Goal: Register for event/course

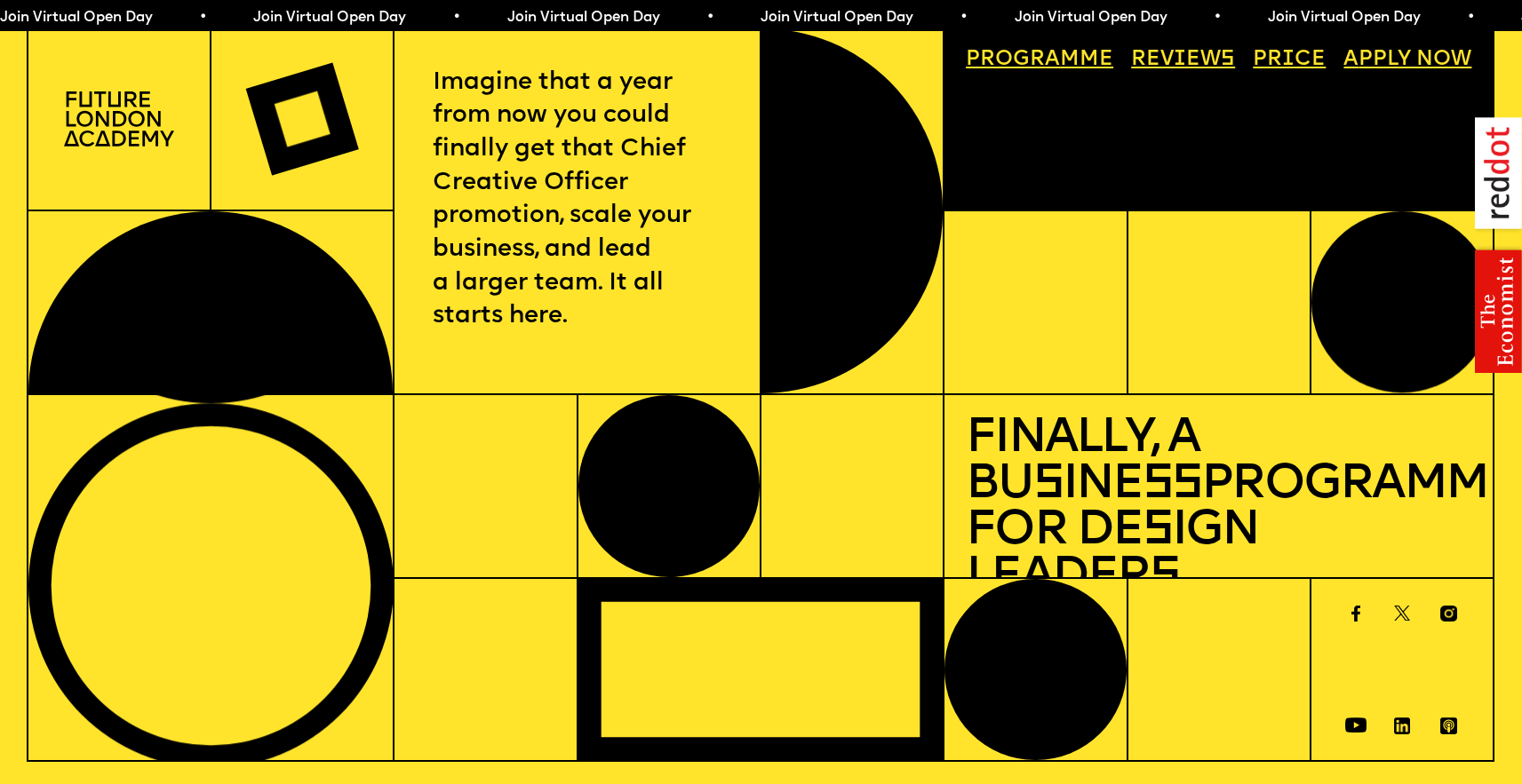
click at [1270, 57] on link "Price" at bounding box center [1289, 60] width 95 height 42
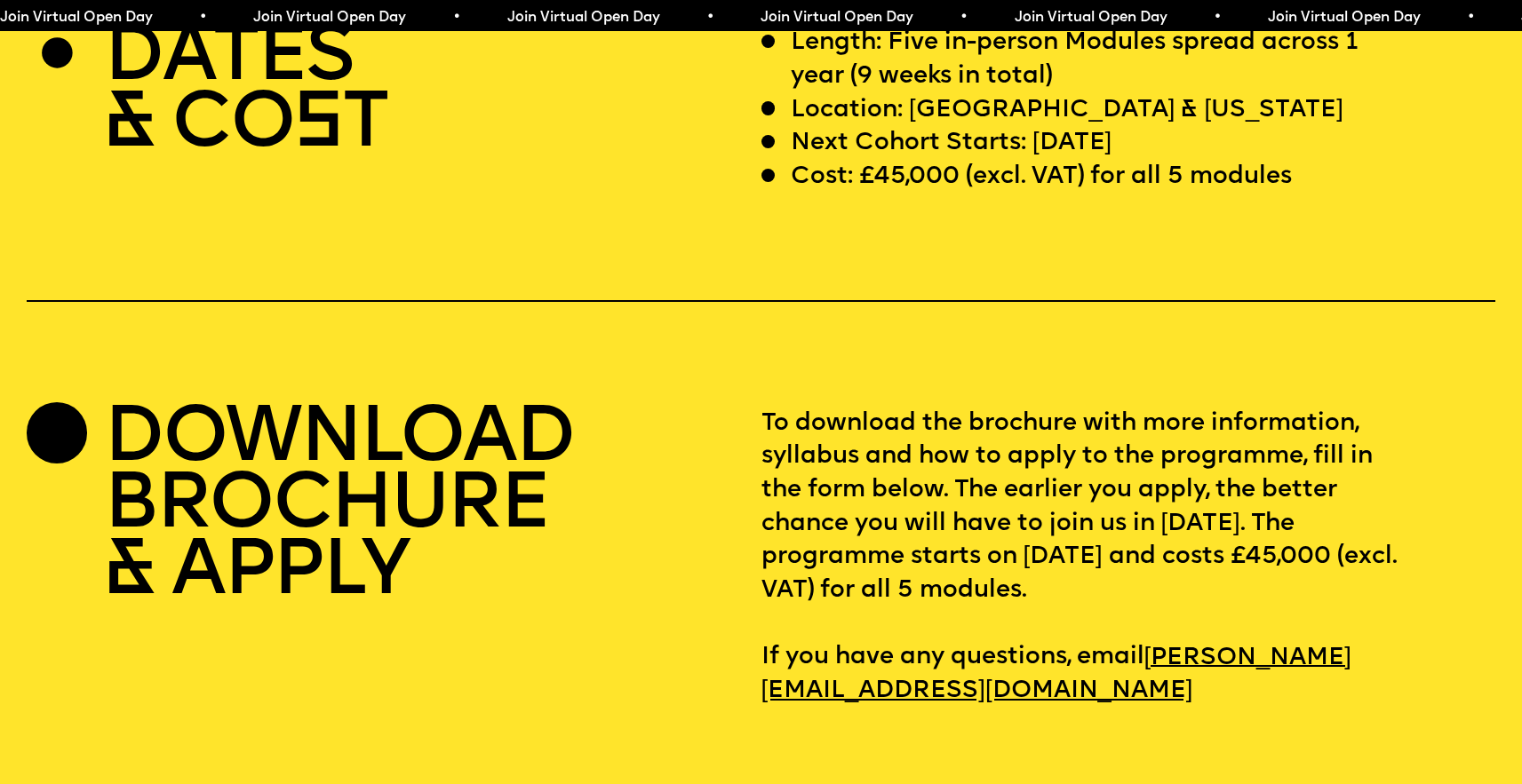
scroll to position [6333, 0]
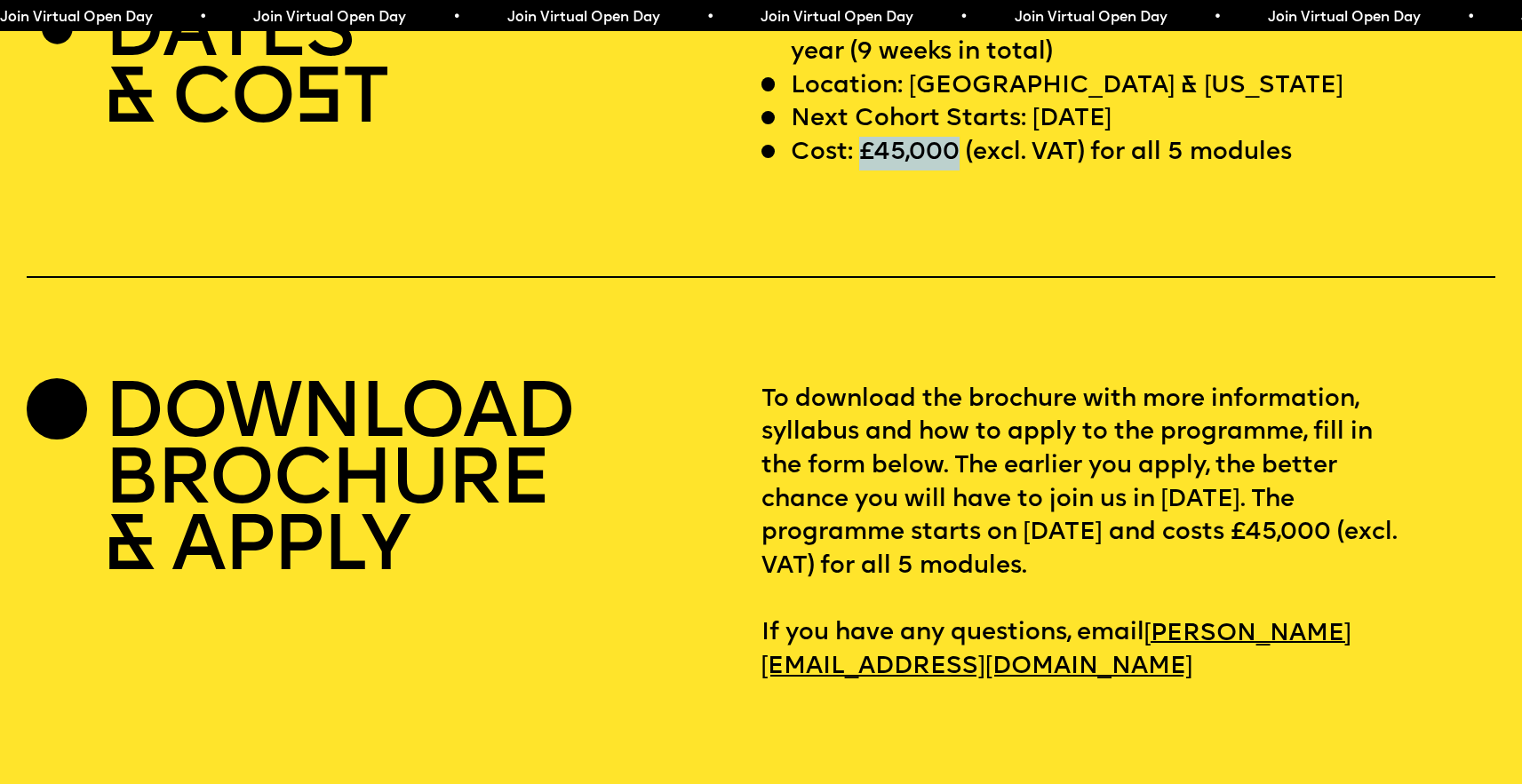
drag, startPoint x: 862, startPoint y: 210, endPoint x: 953, endPoint y: 205, distance: 91.1
click at [953, 170] on p "Cost: £45,000 (excl. VAT) for all 5 modules" at bounding box center [1041, 154] width 501 height 34
copy p "£45,000"
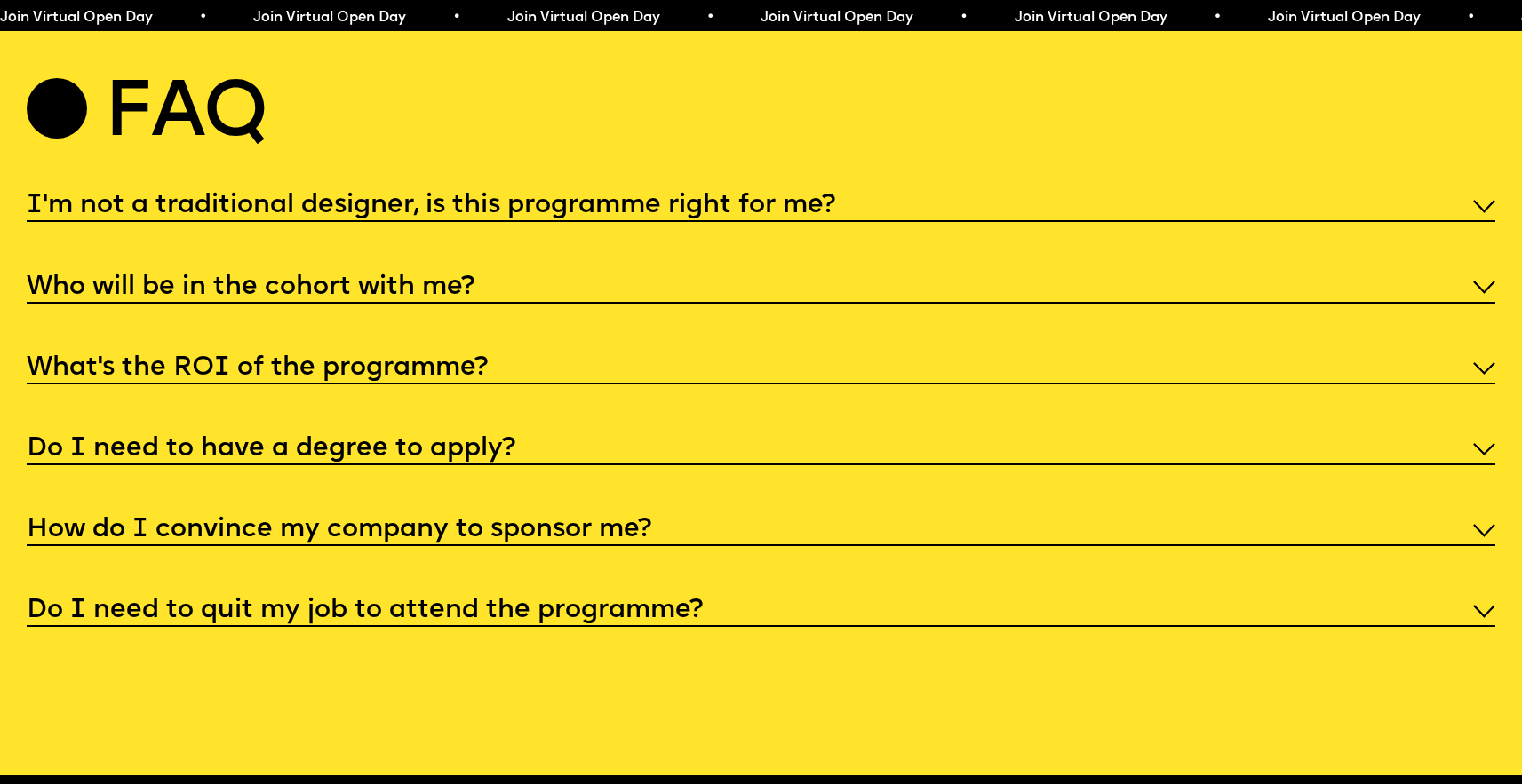
scroll to position [7892, 0]
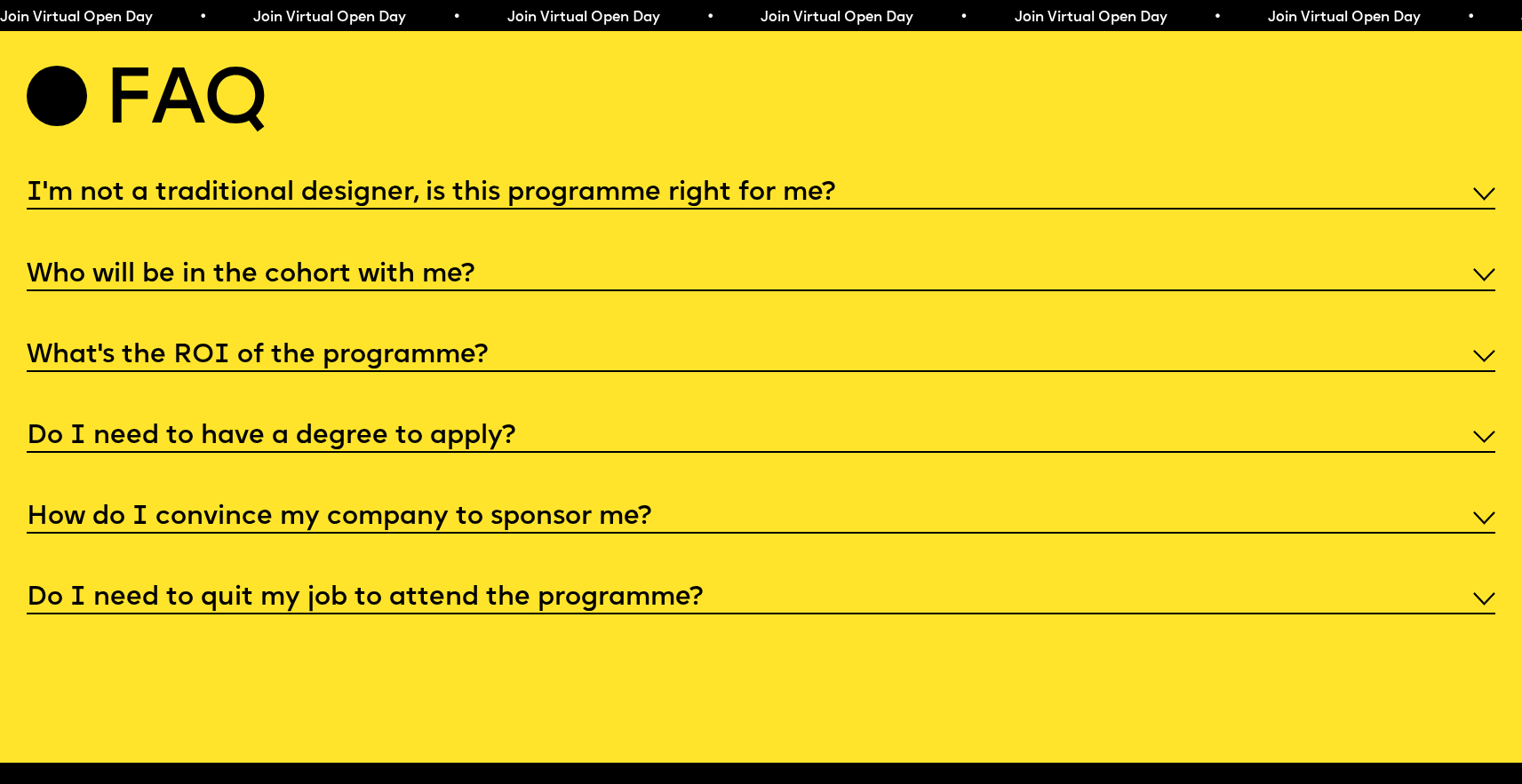
click at [454, 285] on h5 "Who will be in the cohort with me?" at bounding box center [250, 275] width 447 height 18
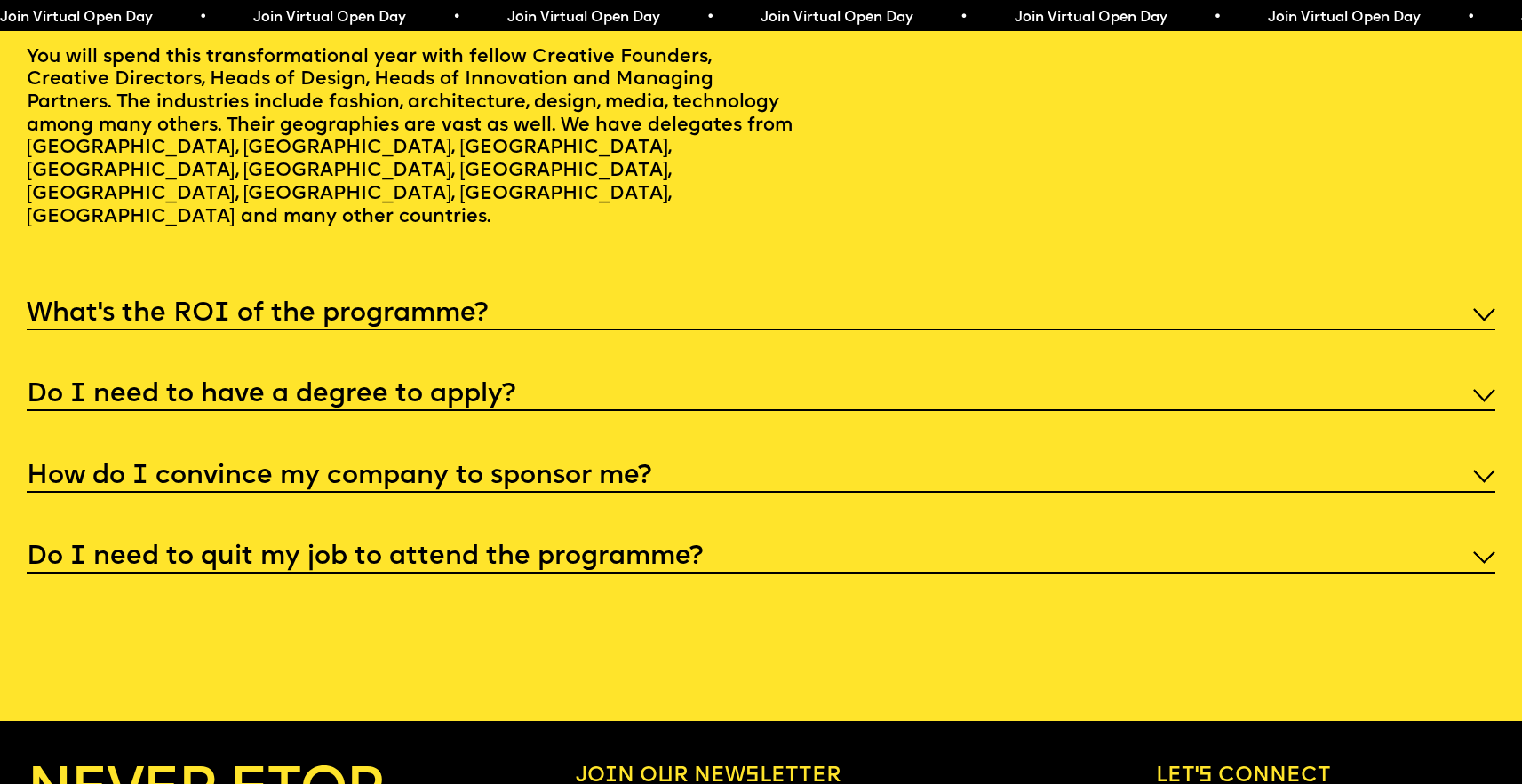
scroll to position [8154, 0]
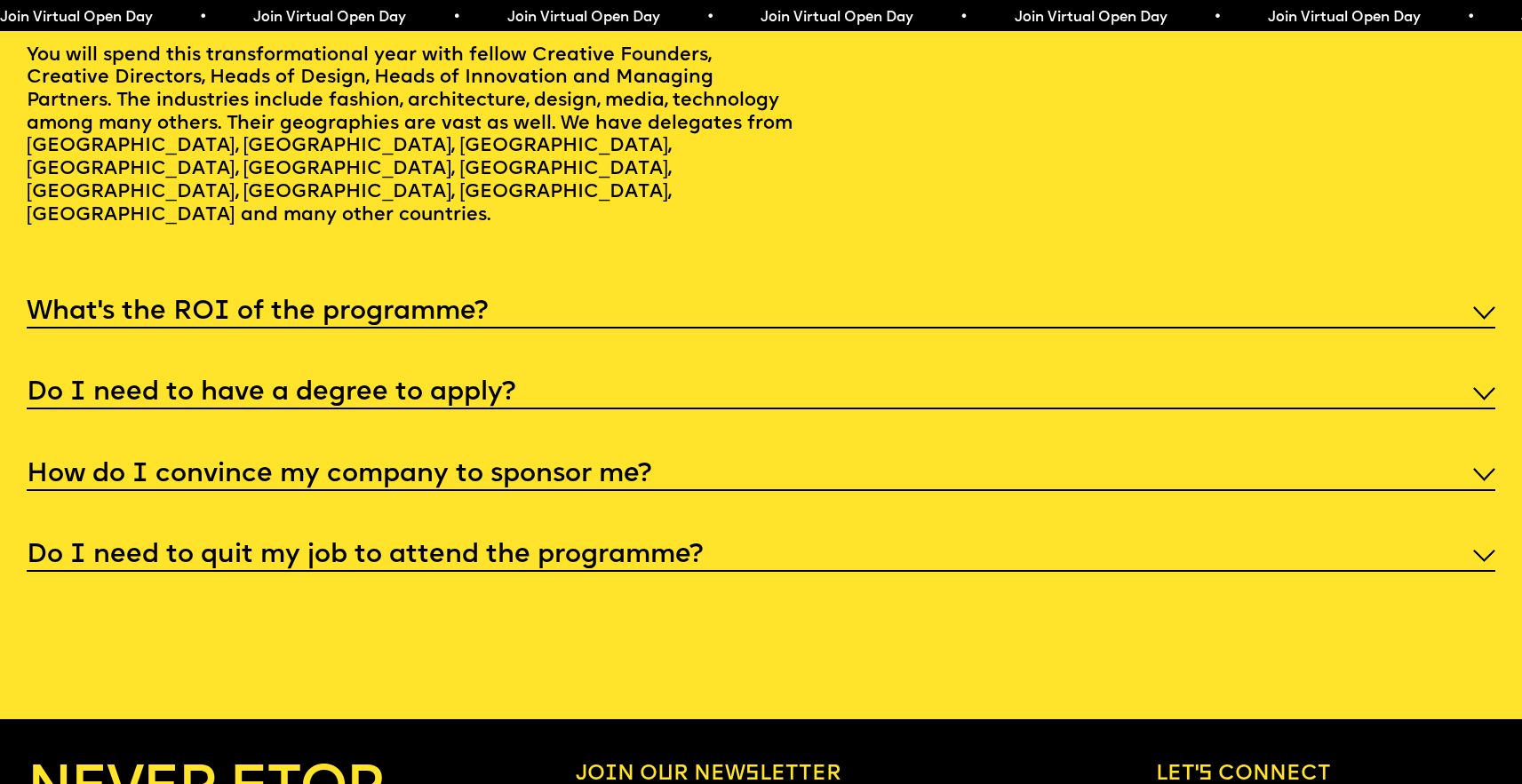
click at [385, 484] on h5 "How do I convince my company to sponsor me?" at bounding box center [339, 475] width 624 height 18
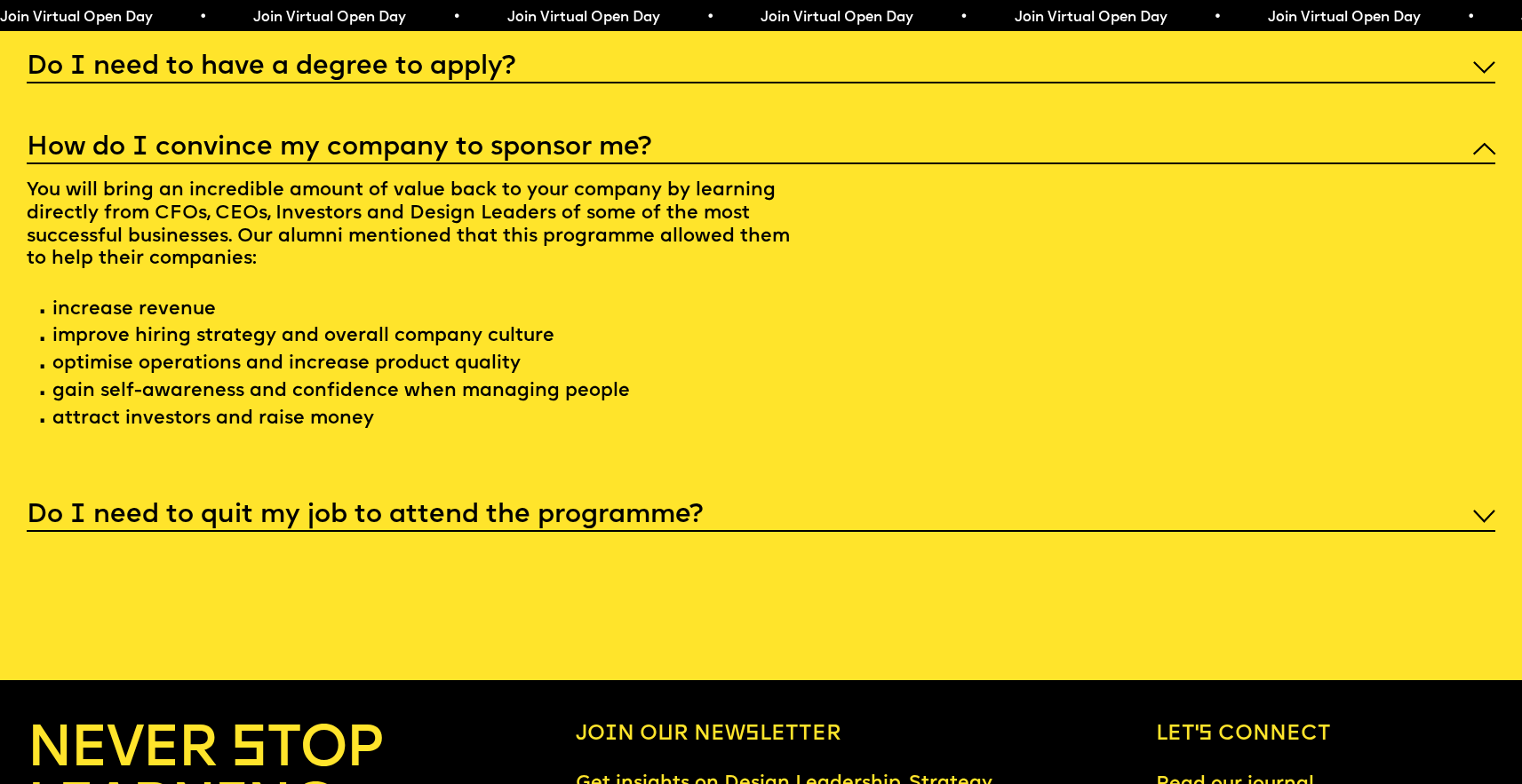
scroll to position [8278, 0]
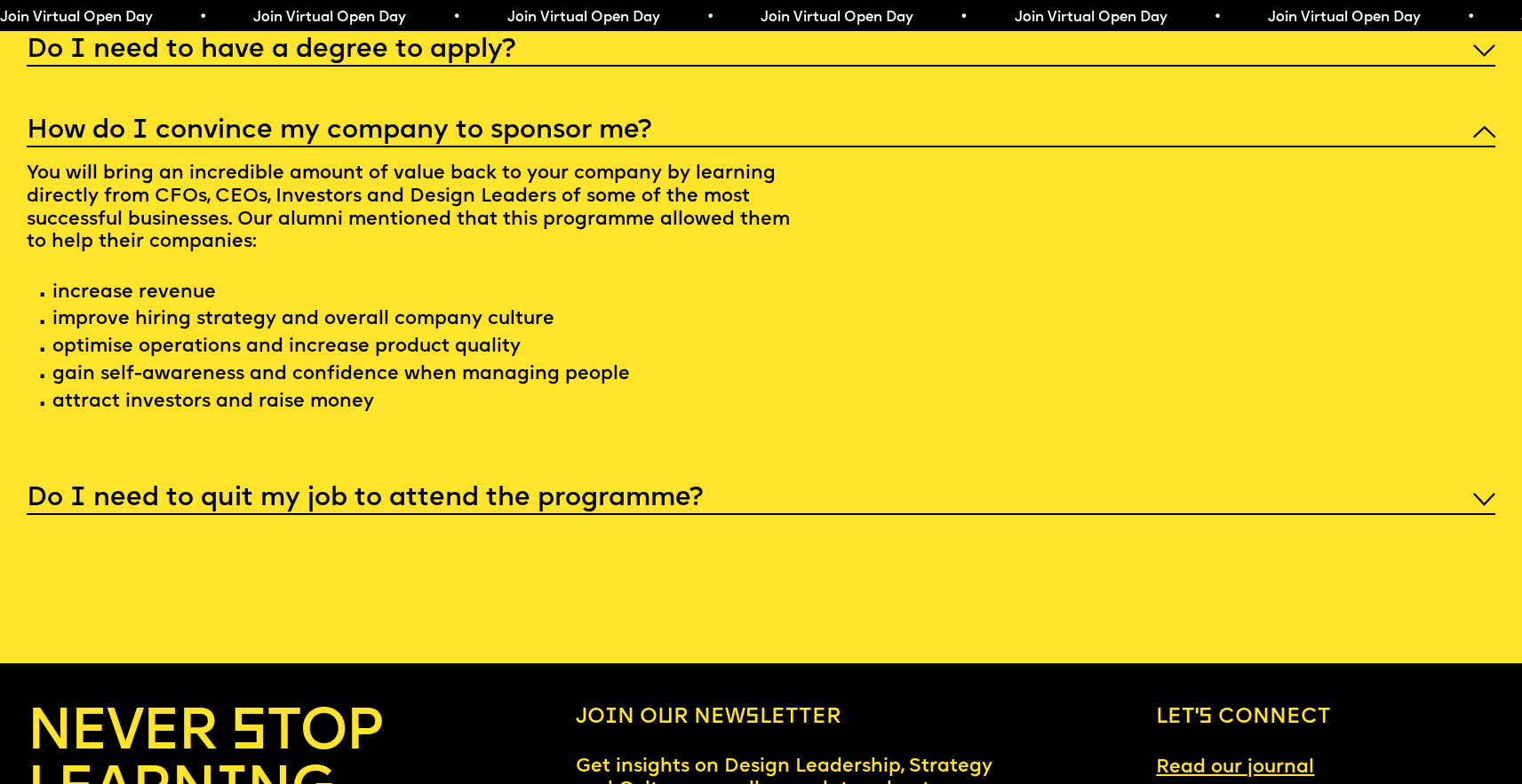
click at [351, 515] on div "Do I need to quit my job to attend the programme?" at bounding box center [761, 497] width 1469 height 36
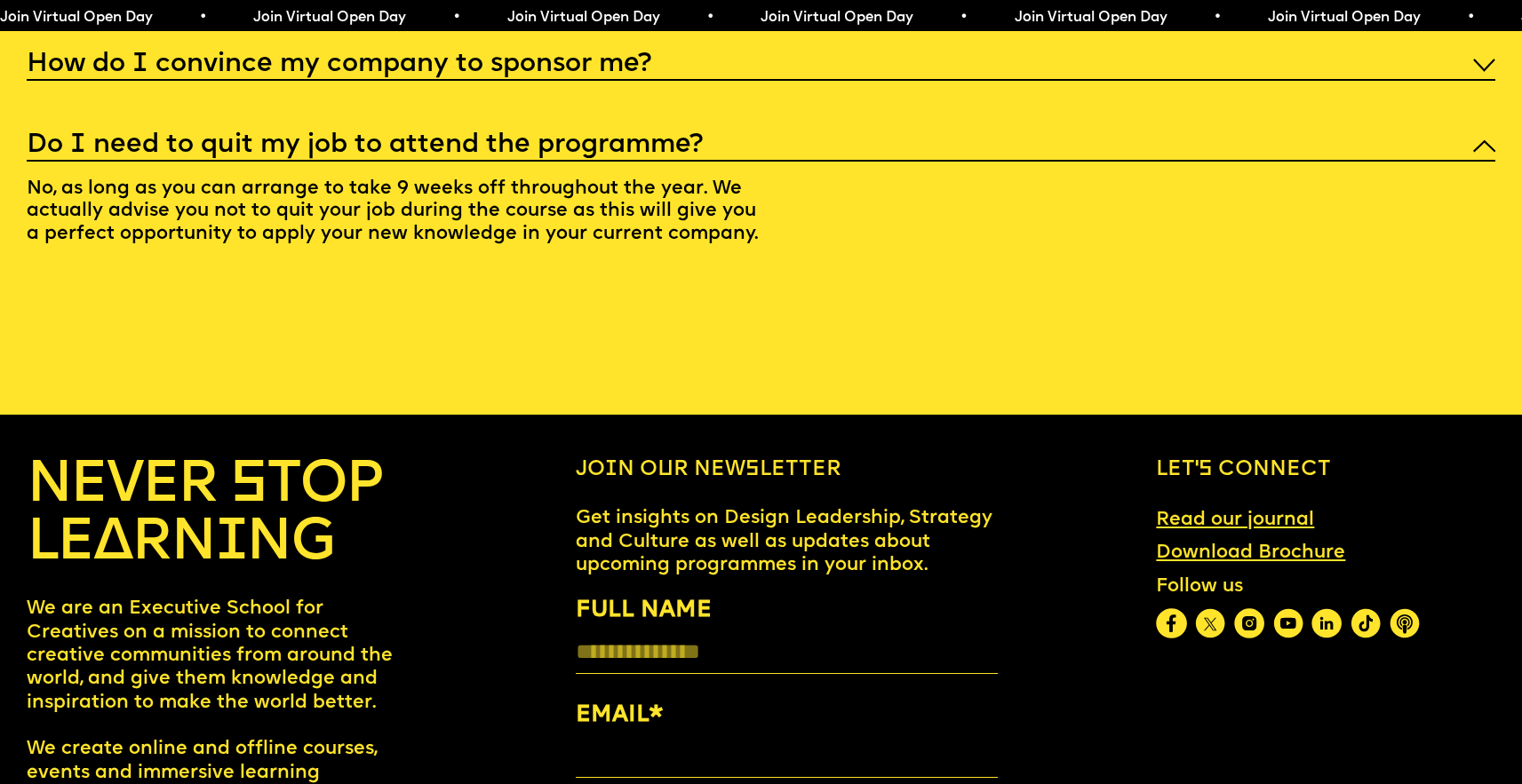
scroll to position [8331, 0]
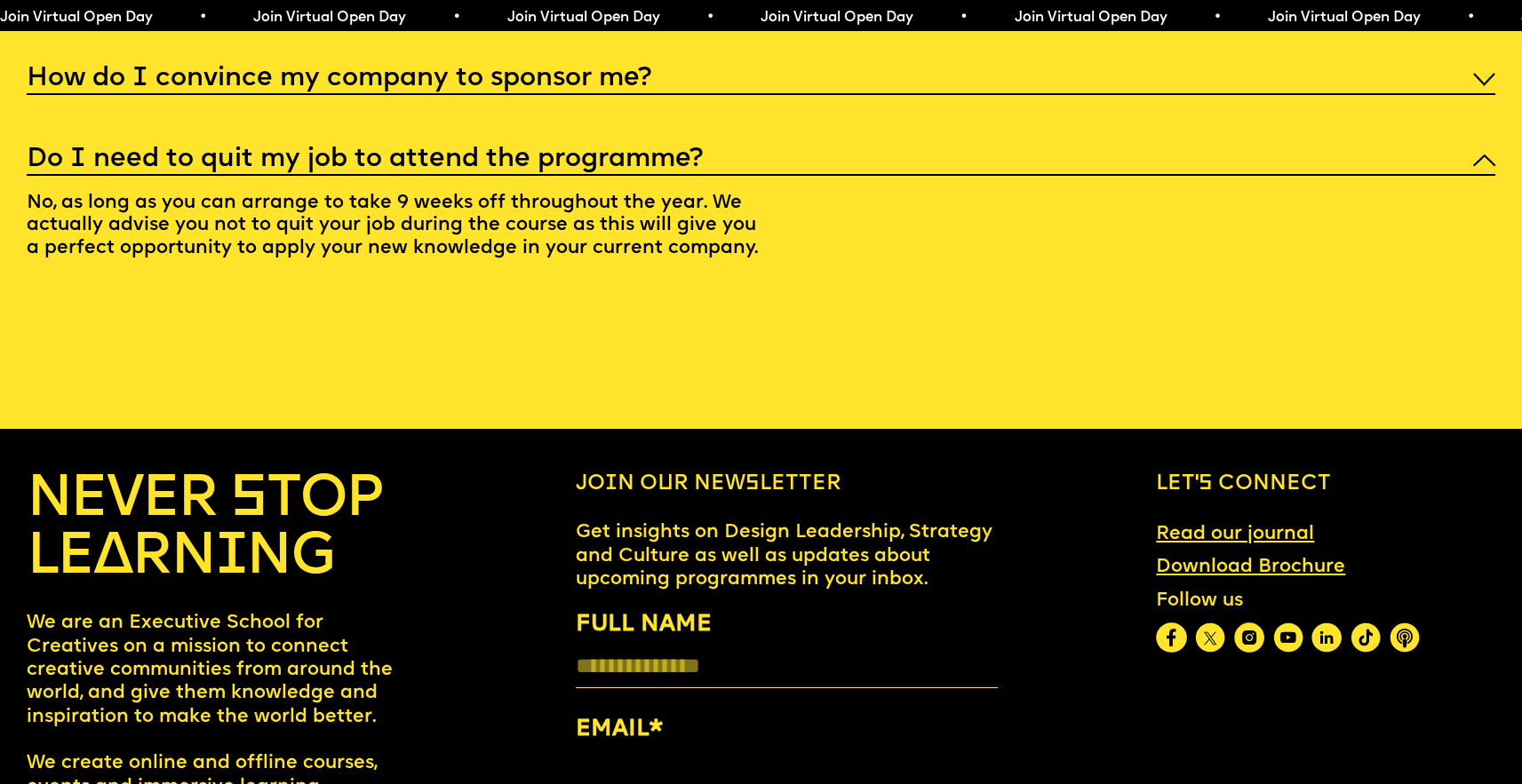
click at [436, 88] on h5 "How do I convince my company to sponsor me?" at bounding box center [339, 78] width 624 height 18
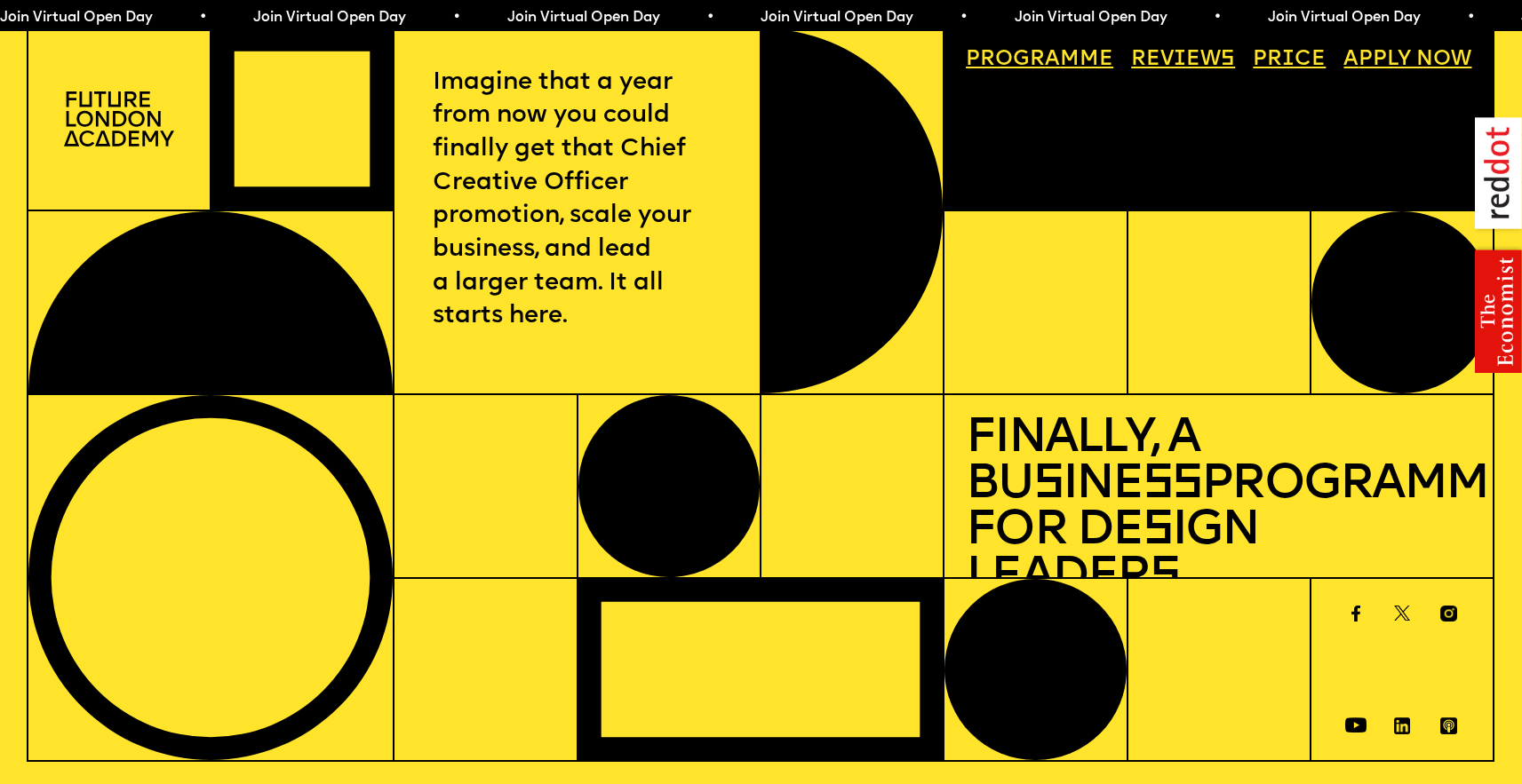
scroll to position [0, 0]
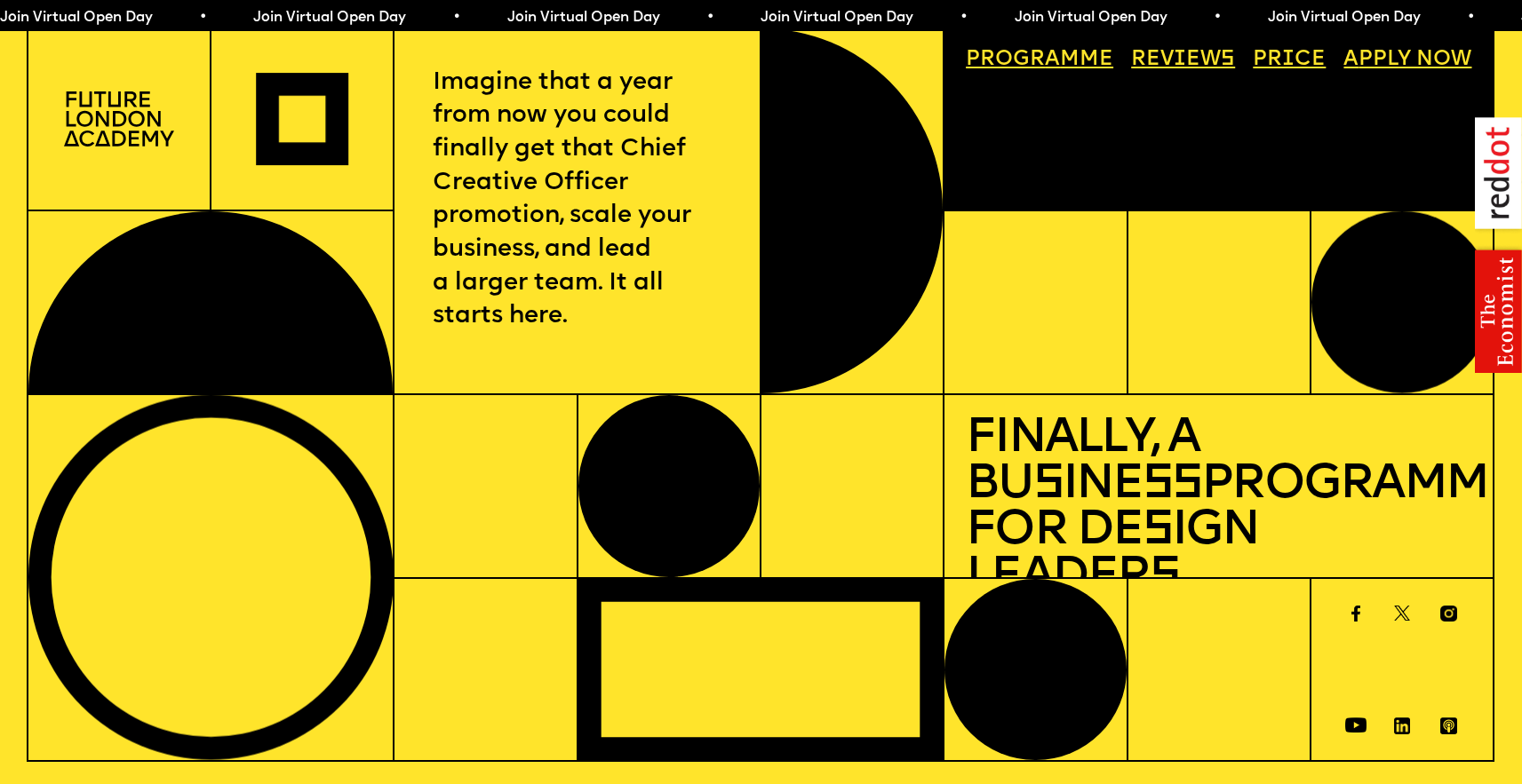
click at [1062, 58] on link "Progr a mme" at bounding box center [1040, 60] width 168 height 42
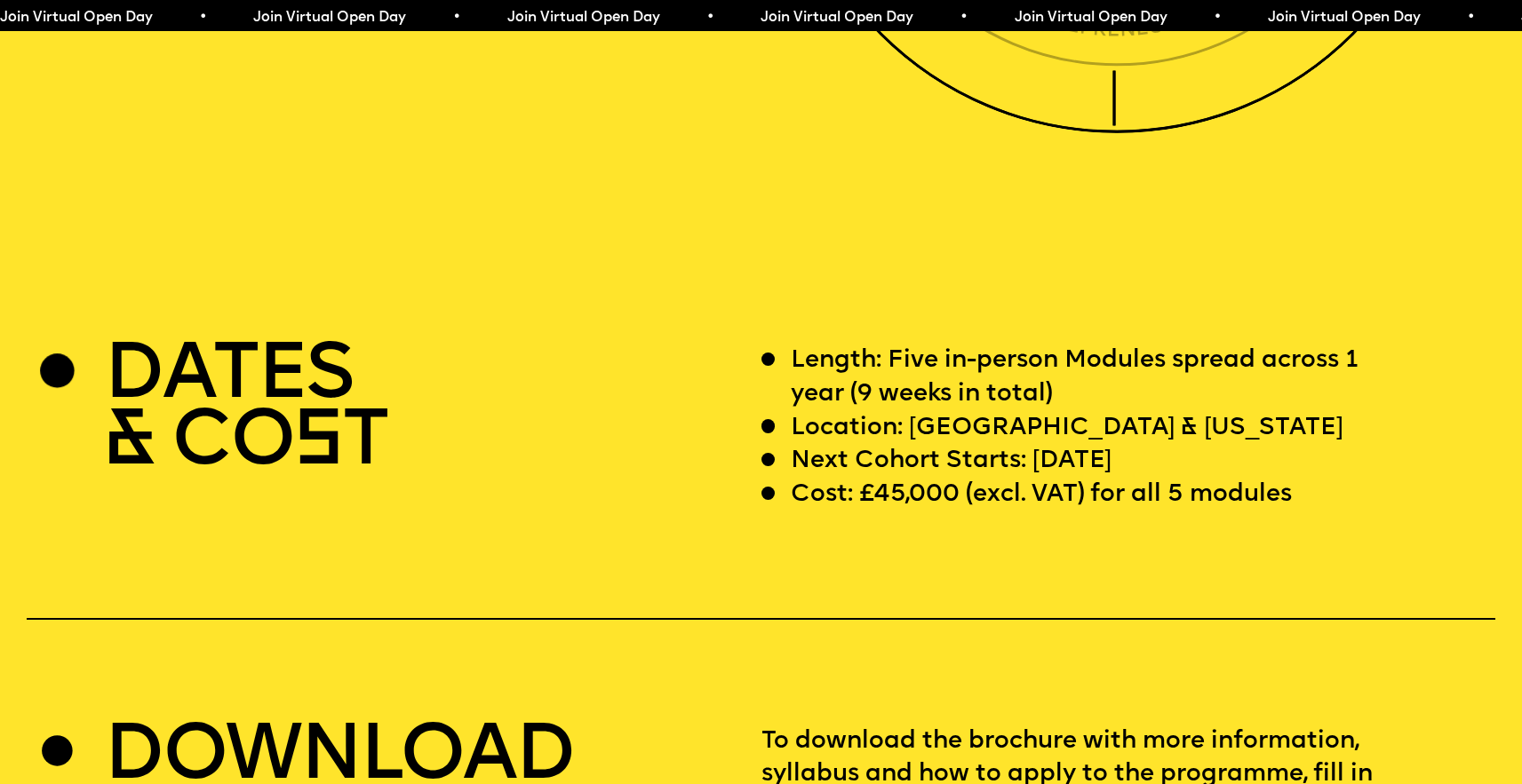
scroll to position [6012, 0]
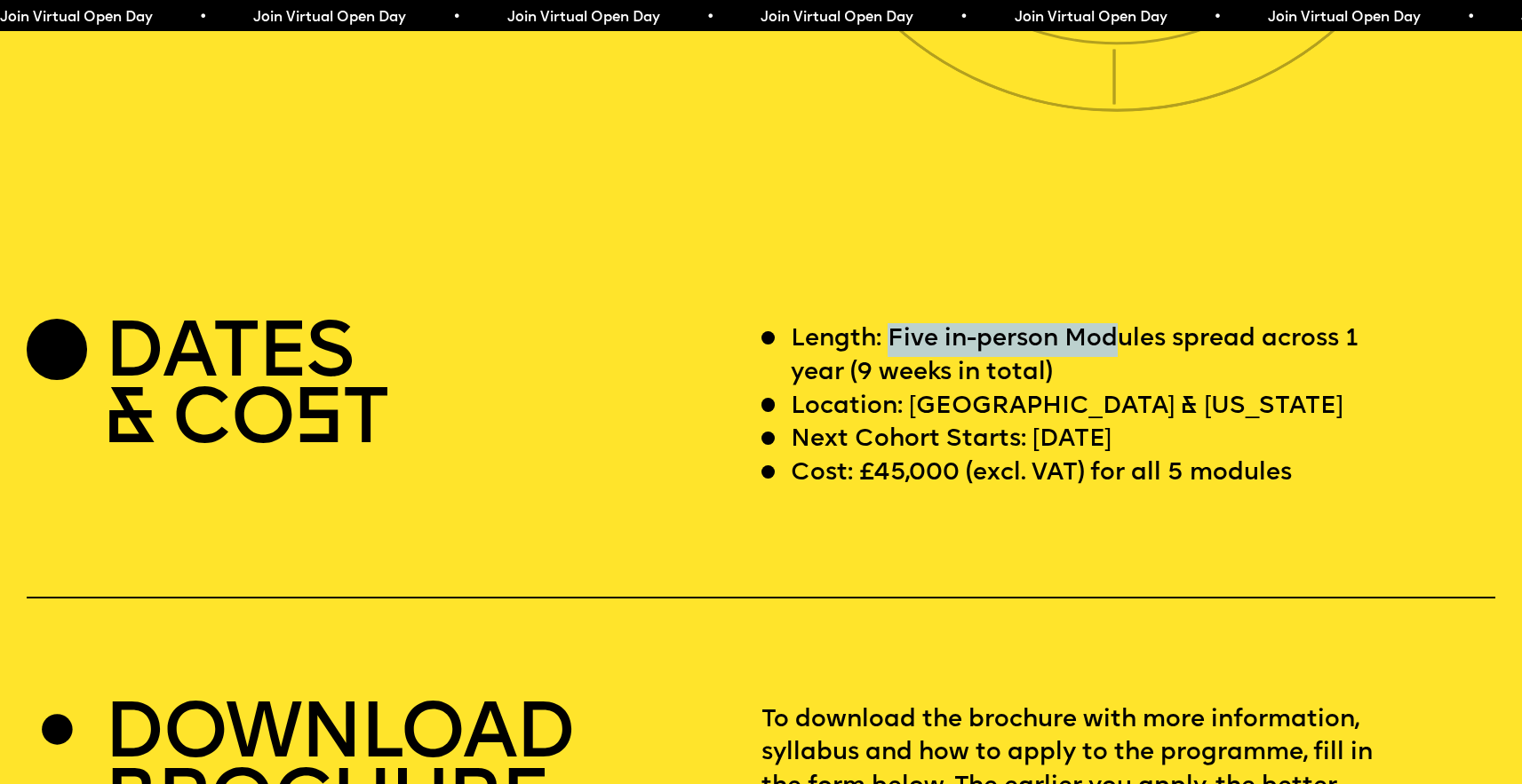
drag, startPoint x: 893, startPoint y: 396, endPoint x: 1122, endPoint y: 391, distance: 229.1
click at [1122, 390] on p "Length: Five in-person Modules spread across 1 year (9 weeks in total)" at bounding box center [1097, 357] width 614 height 66
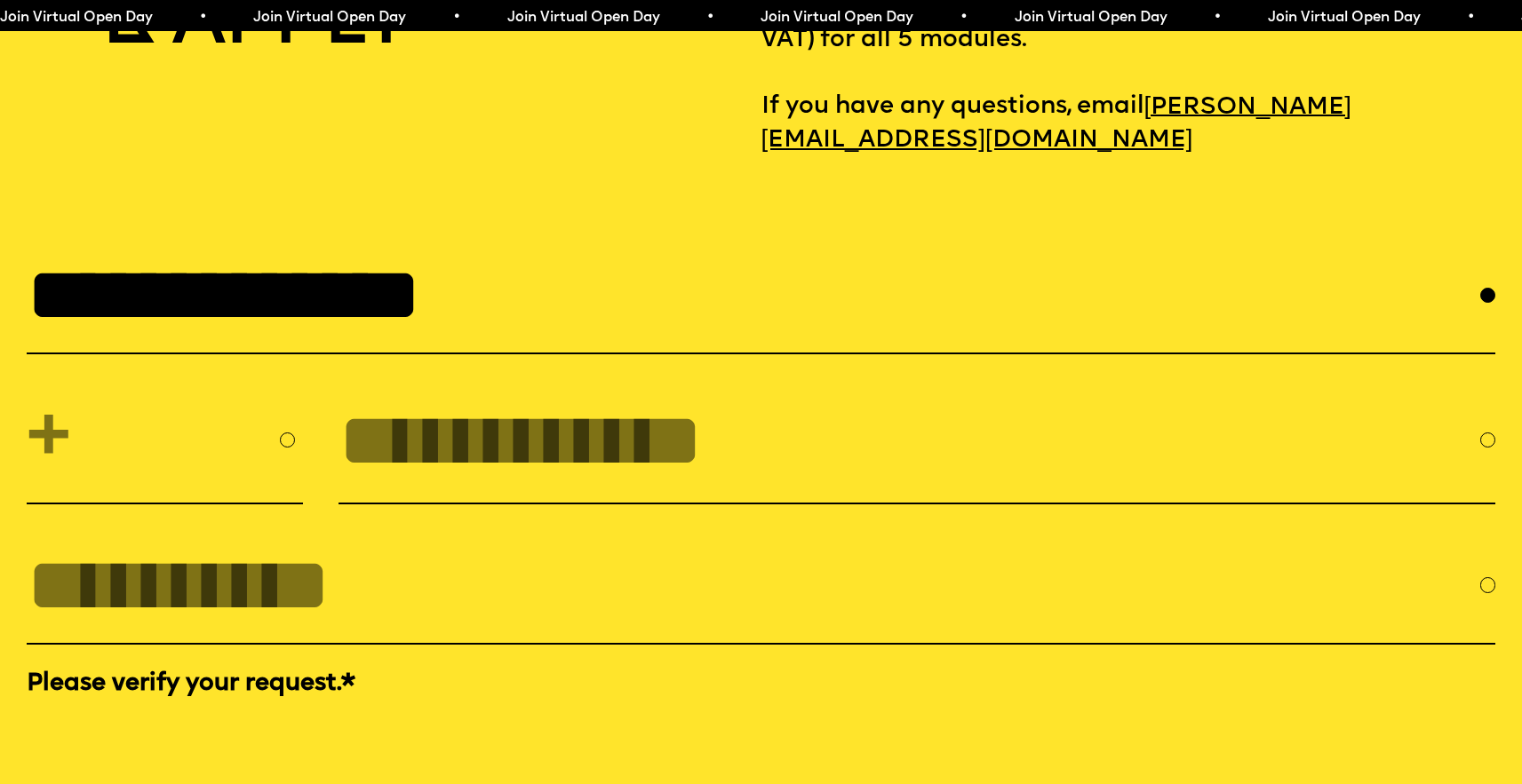
scroll to position [6865, 0]
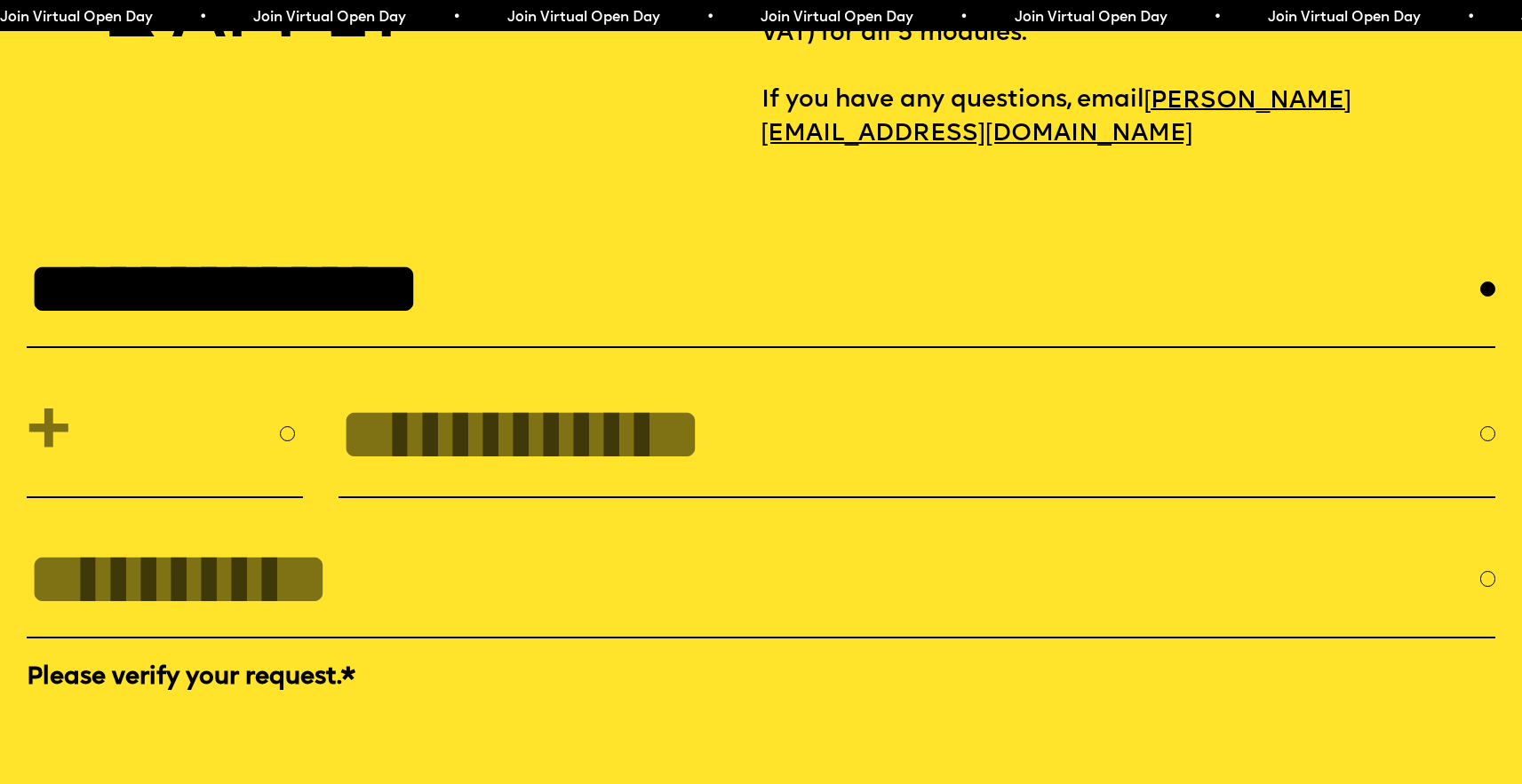
type input "**********"
select select "**"
click at [358, 477] on input "tel" at bounding box center [909, 434] width 1142 height 85
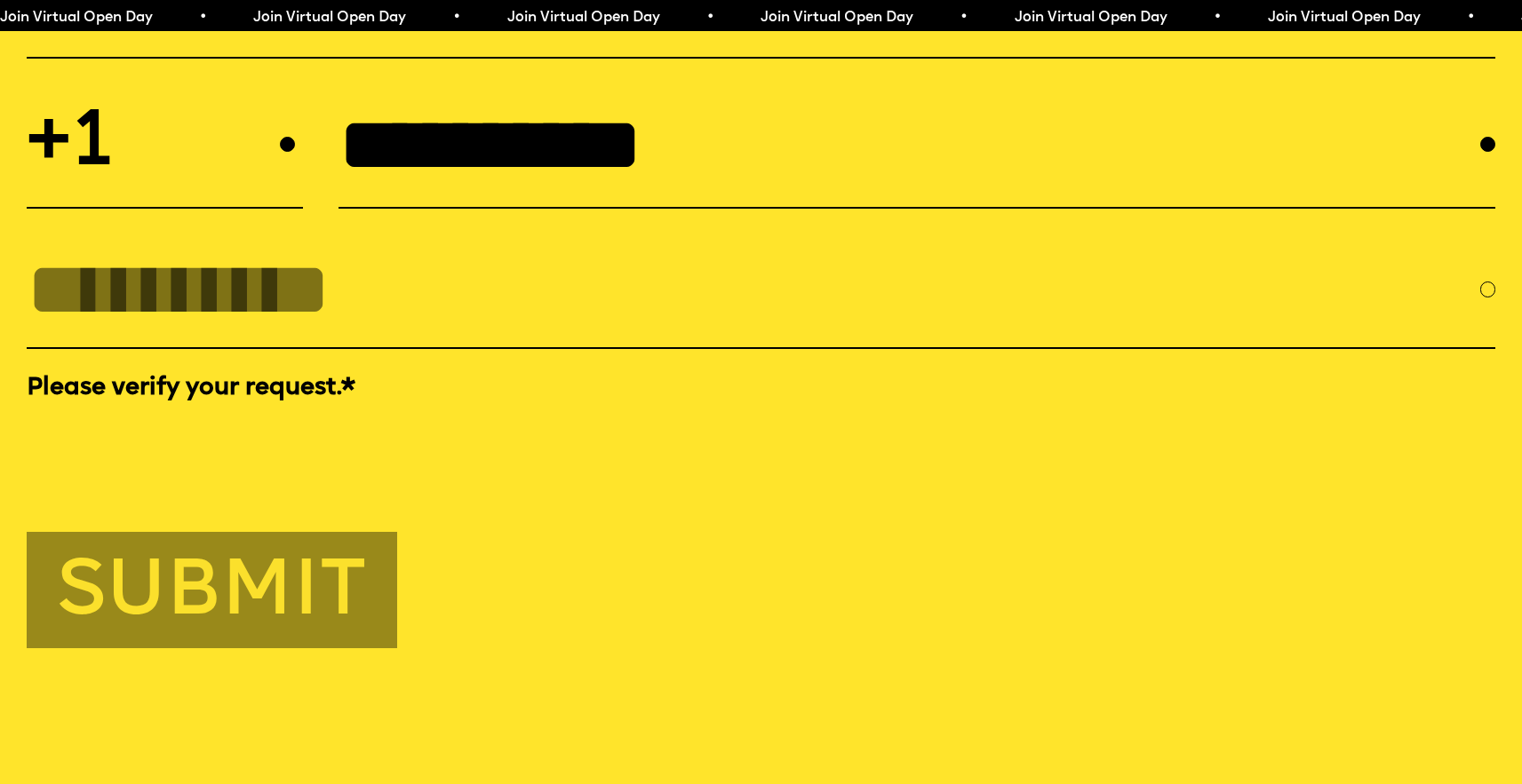
scroll to position [7157, 0]
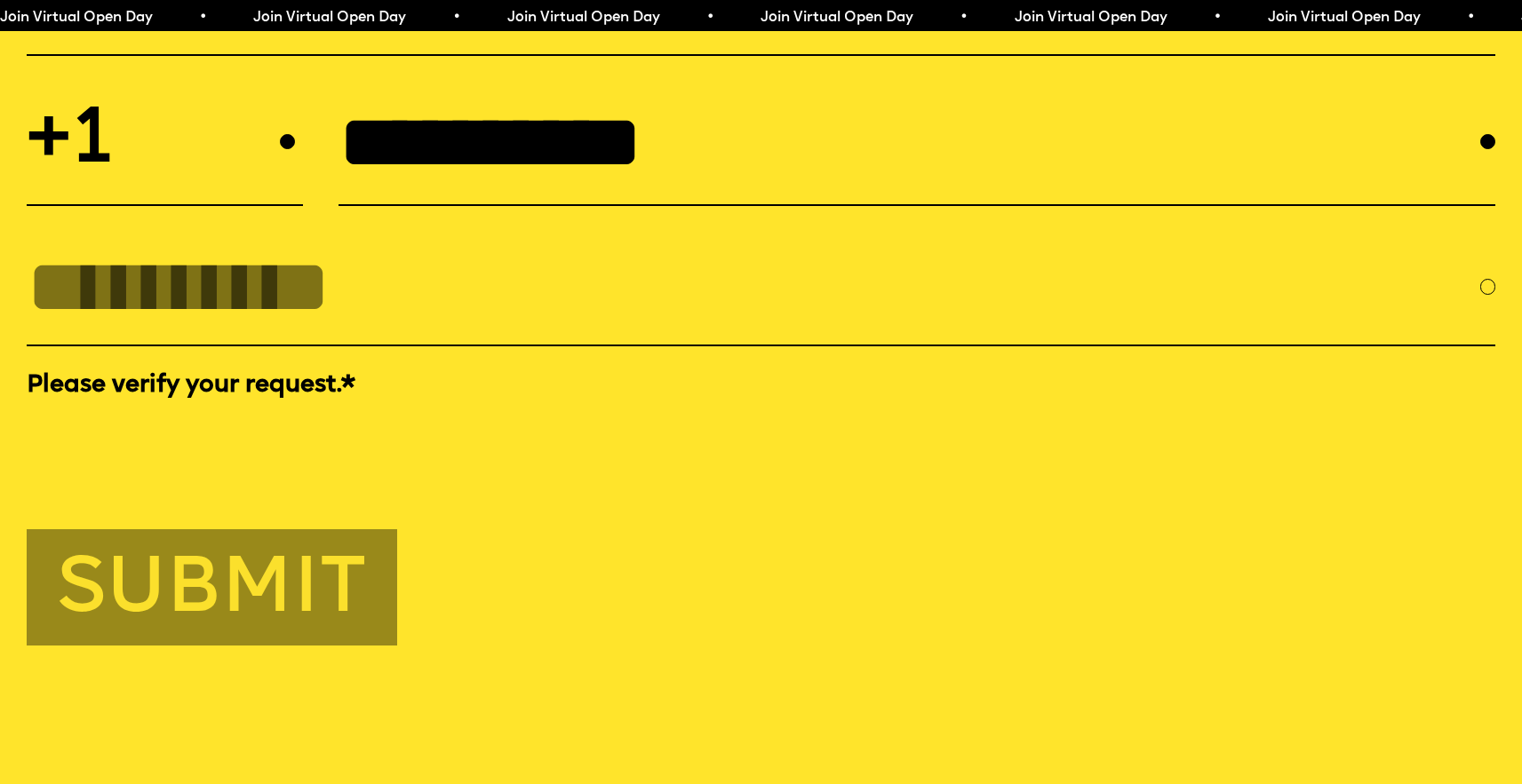
type input "**********"
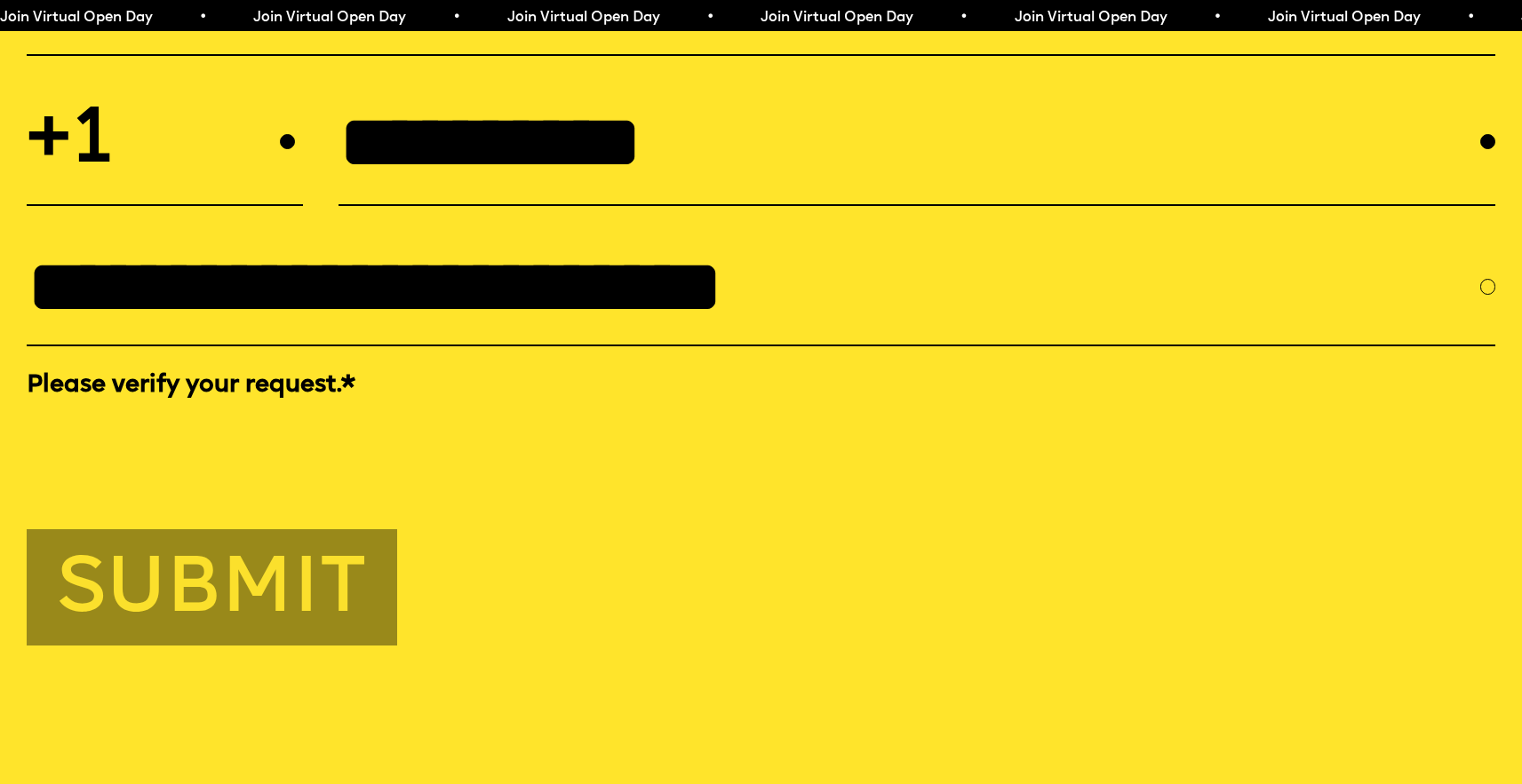
type input "**********"
click at [328, 646] on button "Submit" at bounding box center [212, 587] width 372 height 116
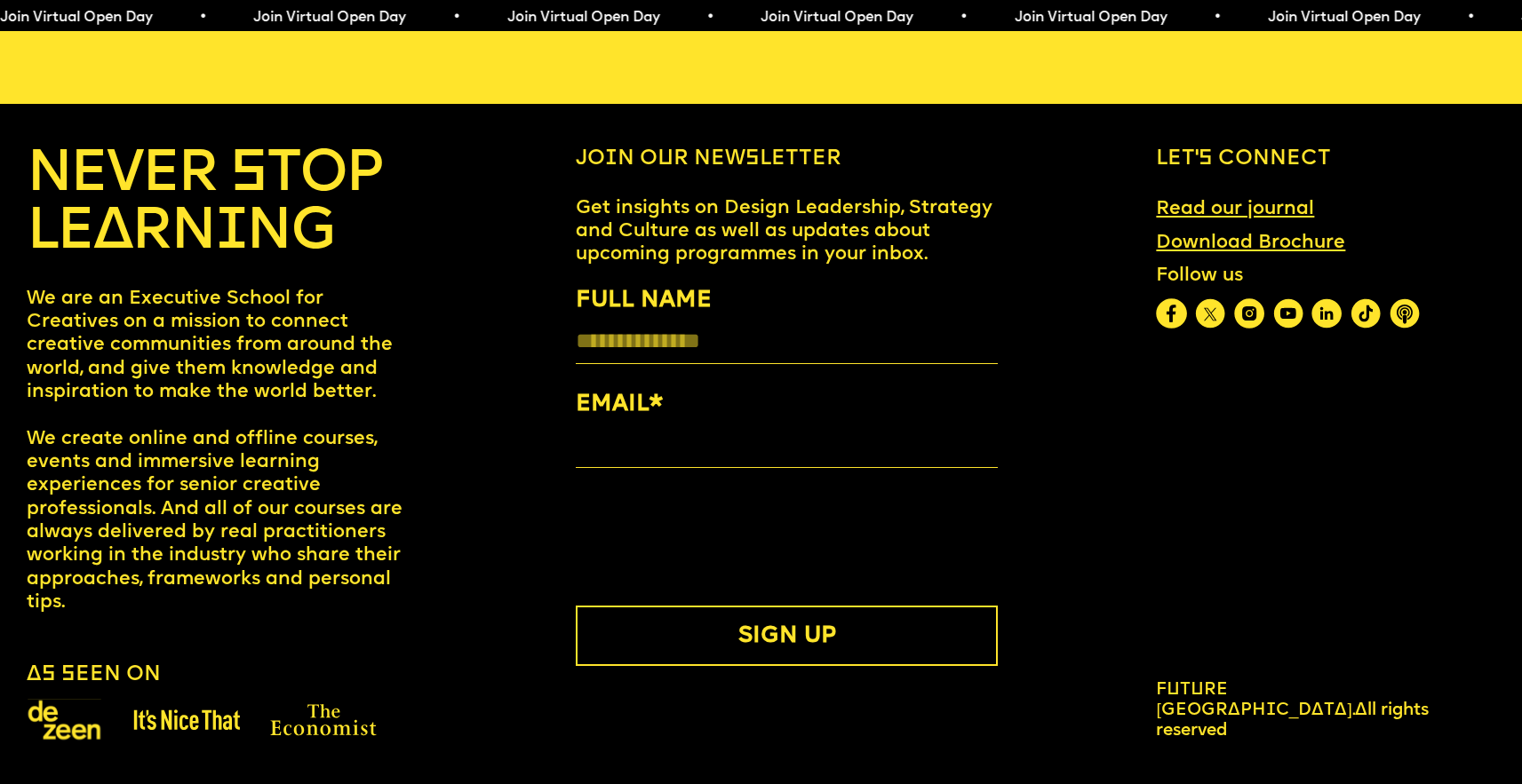
scroll to position [8467, 0]
click at [1258, 319] on img at bounding box center [1249, 314] width 30 height 30
